Goal: Find specific fact: Find specific fact

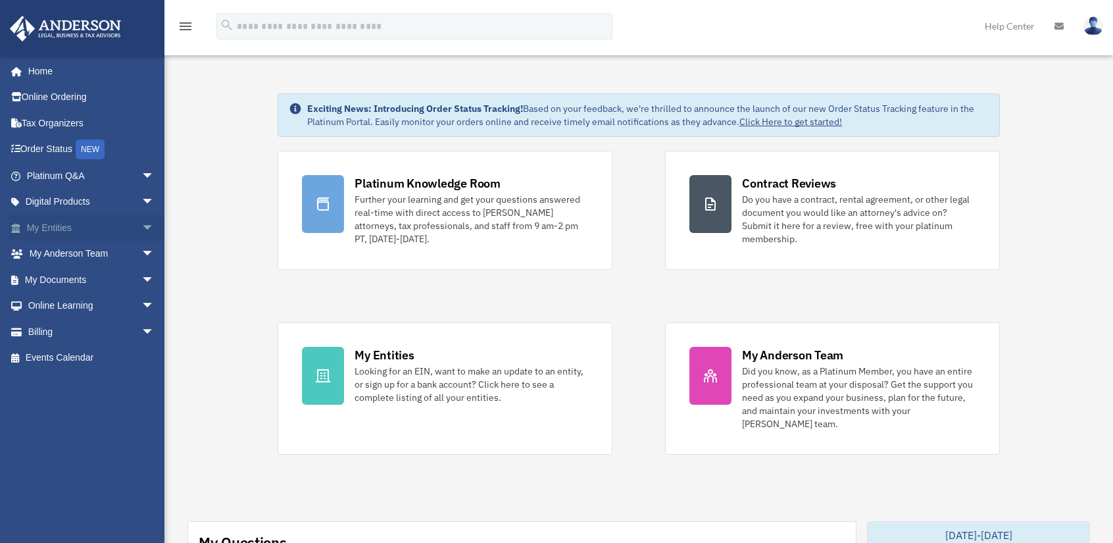
click at [113, 222] on link "My Entities arrow_drop_down" at bounding box center [91, 227] width 165 height 26
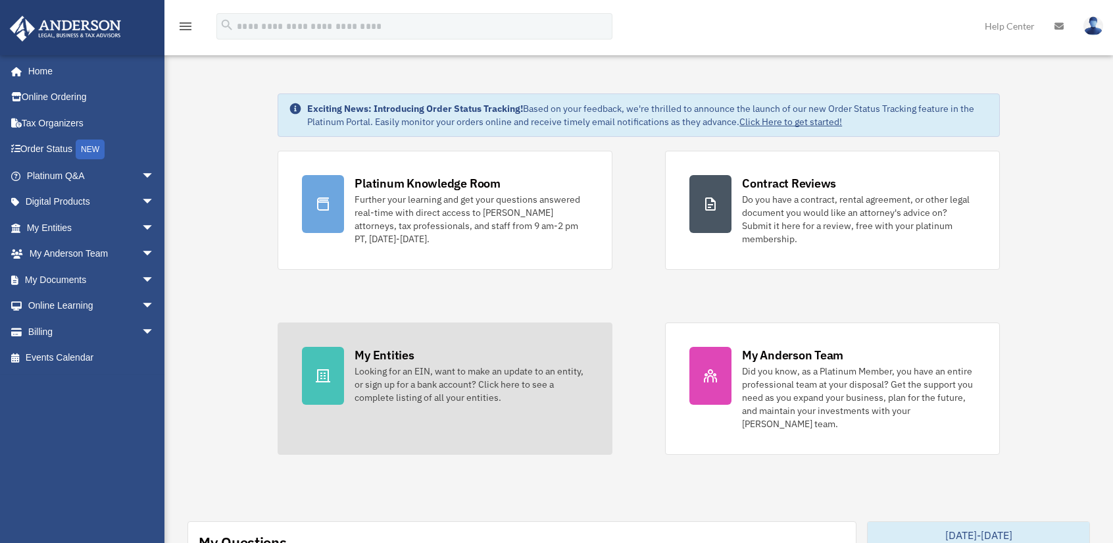
click at [363, 364] on div "Looking for an EIN, want to make an update to an entity, or sign up for a bank …" at bounding box center [470, 383] width 233 height 39
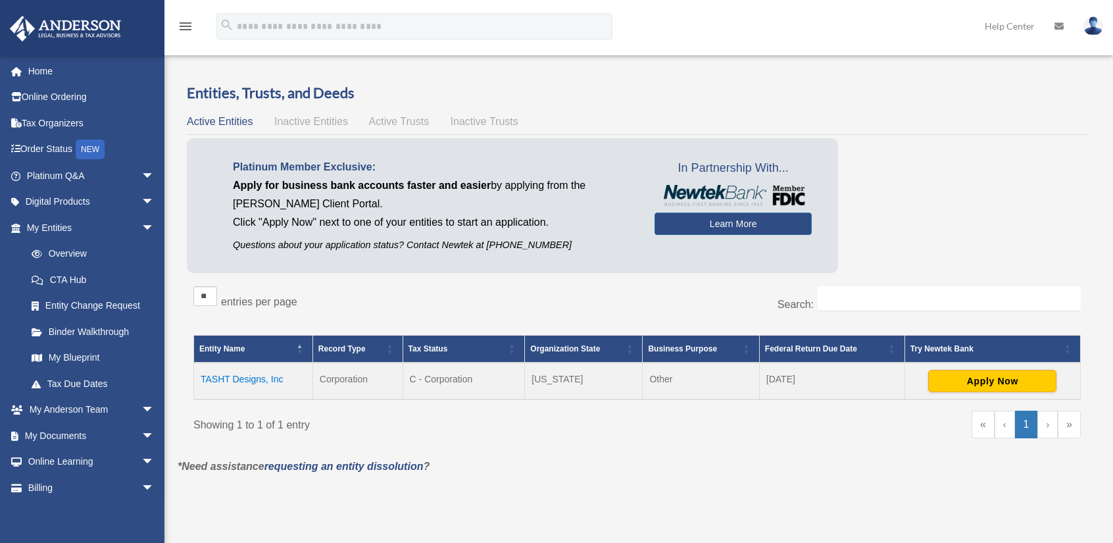
click at [272, 376] on td "TASHT Designs, Inc" at bounding box center [253, 380] width 119 height 37
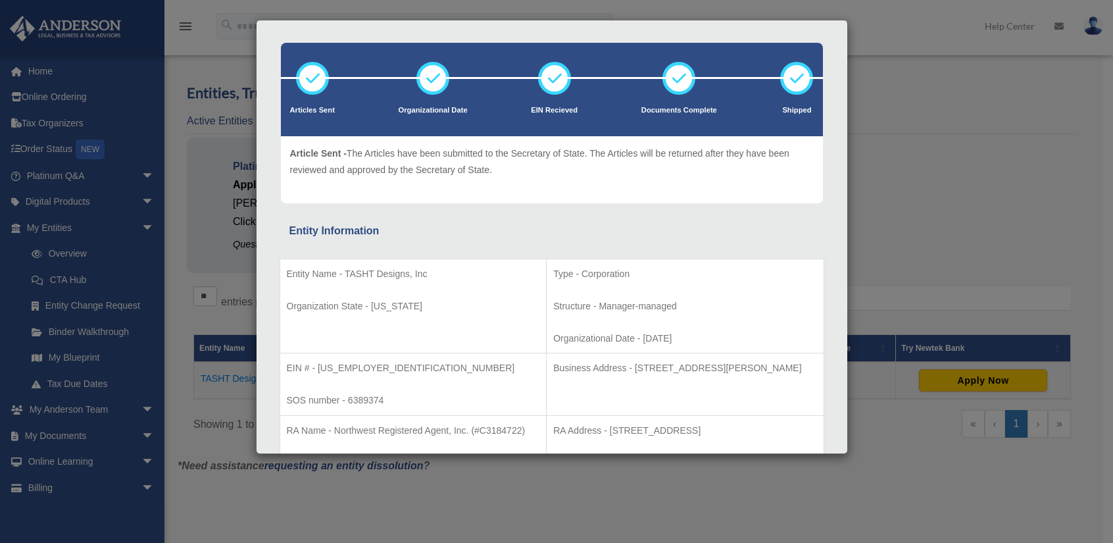
scroll to position [132, 0]
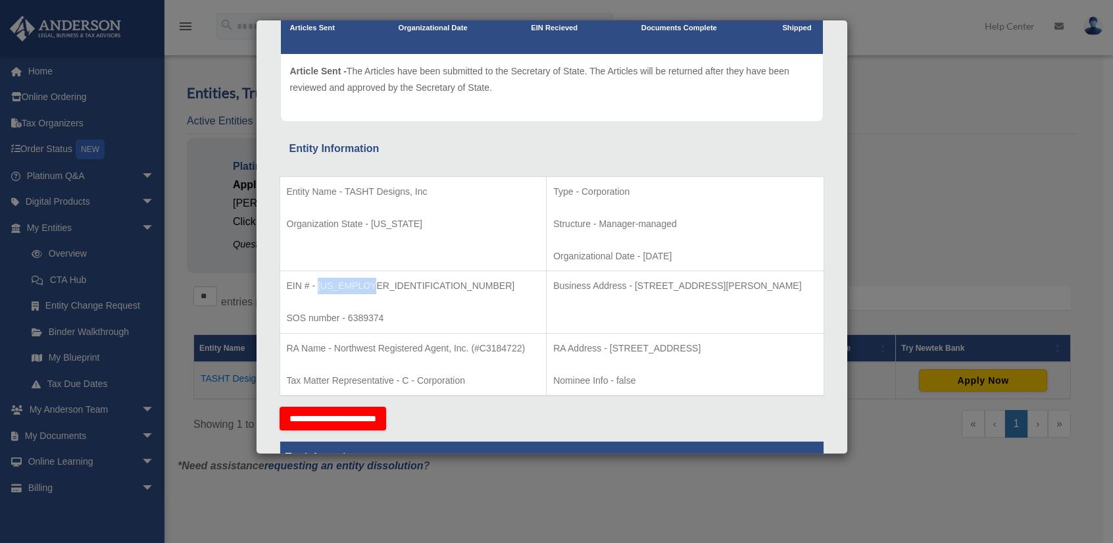
drag, startPoint x: 317, startPoint y: 283, endPoint x: 390, endPoint y: 284, distance: 73.0
click at [390, 284] on p "EIN # - [US_EMPLOYER_IDENTIFICATION_NUMBER]" at bounding box center [413, 286] width 253 height 16
copy p "[US_EMPLOYER_IDENTIFICATION_NUMBER]"
